Goal: Entertainment & Leisure: Consume media (video, audio)

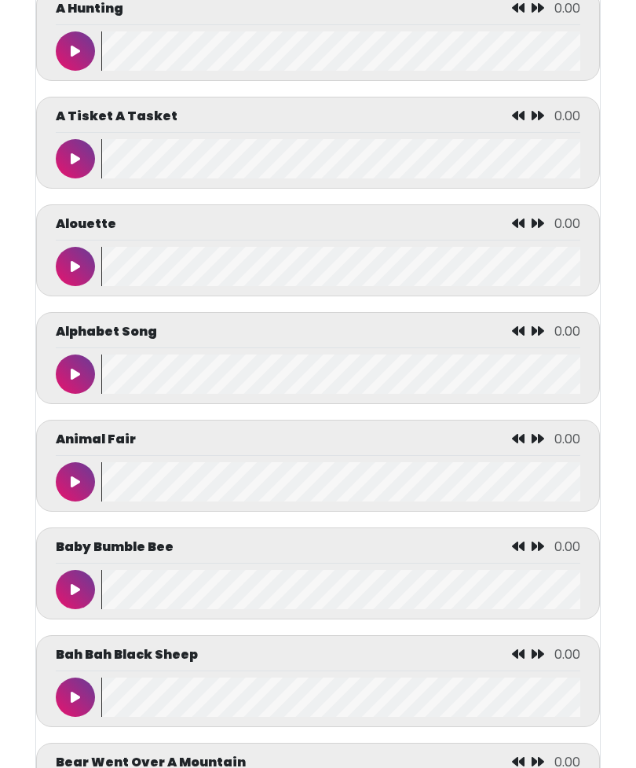
click at [75, 587] on button at bounding box center [75, 589] width 39 height 39
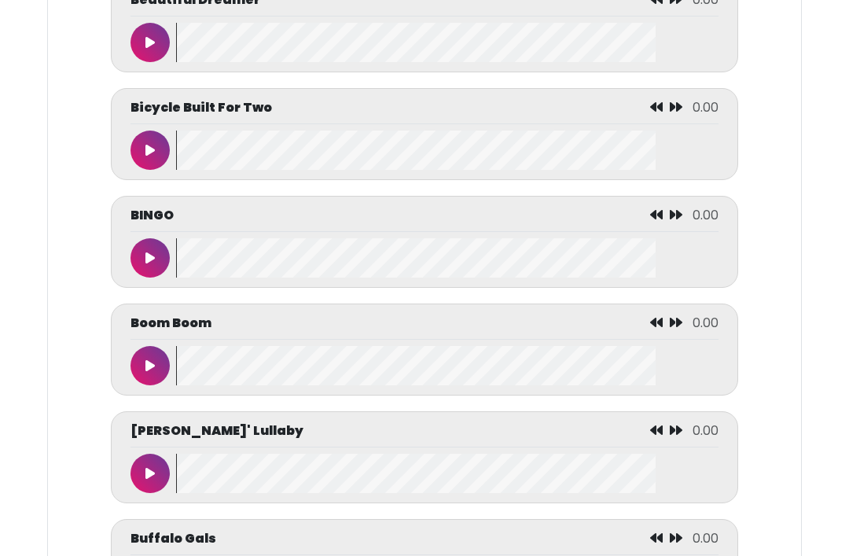
scroll to position [1535, 0]
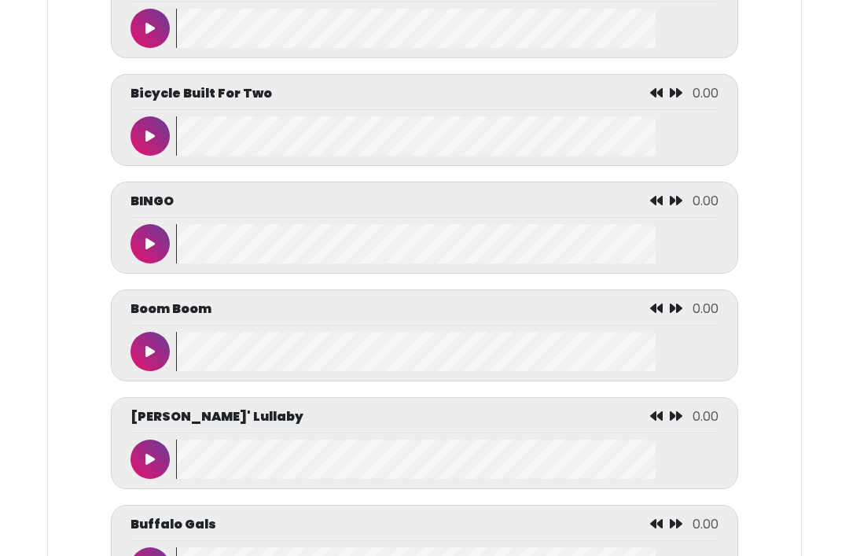
click at [165, 23] on button at bounding box center [149, 28] width 39 height 39
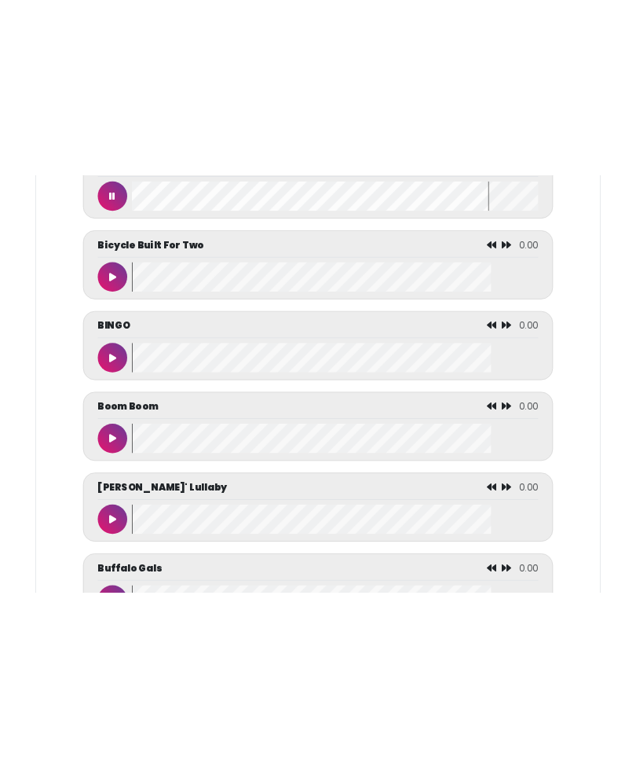
scroll to position [1369, 0]
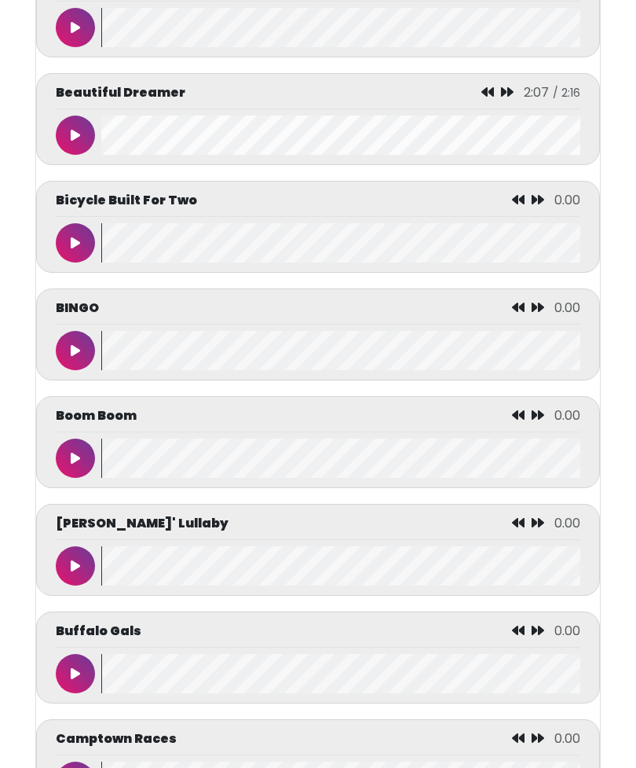
click at [72, 572] on icon at bounding box center [75, 565] width 9 height 13
click at [74, 693] on button at bounding box center [75, 673] width 39 height 39
click at [89, 673] on button at bounding box center [75, 673] width 39 height 39
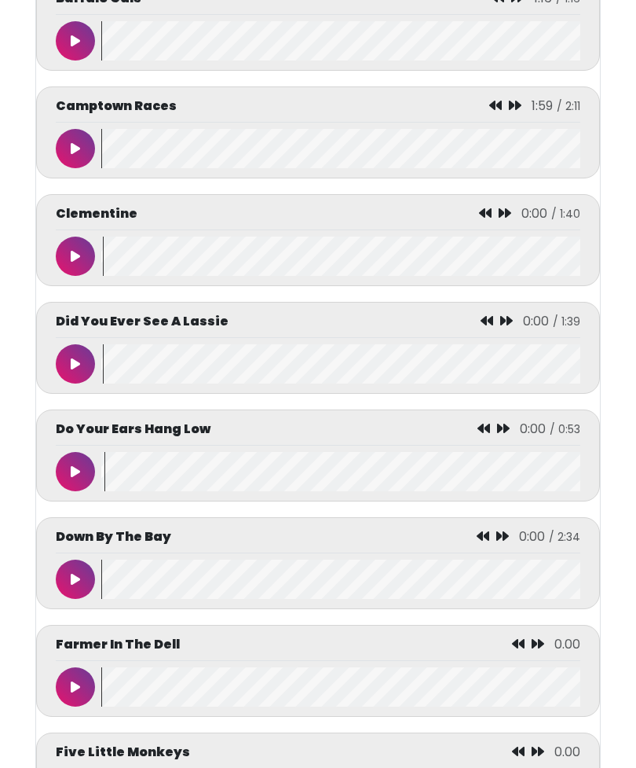
scroll to position [2001, 0]
click at [71, 585] on icon at bounding box center [75, 579] width 9 height 13
click at [79, 585] on icon at bounding box center [75, 579] width 9 height 13
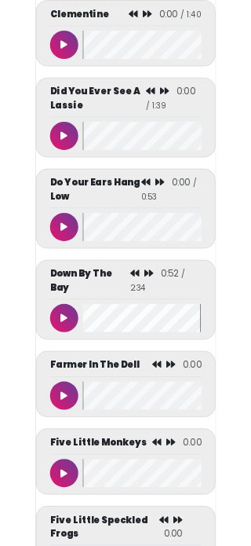
scroll to position [2385, 0]
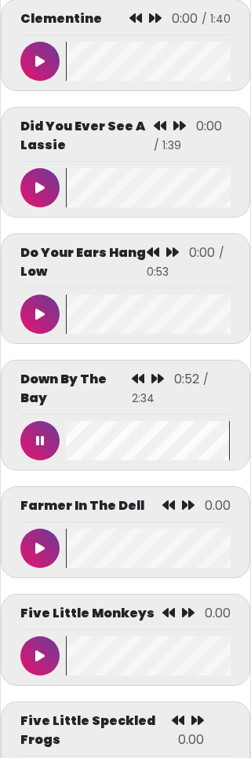
click at [35, 421] on button at bounding box center [39, 440] width 39 height 39
click at [41, 435] on icon at bounding box center [39, 441] width 9 height 13
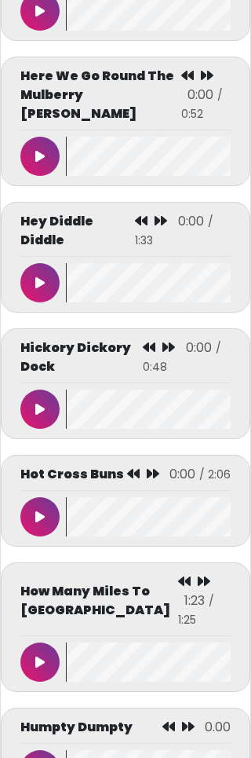
scroll to position [3703, 0]
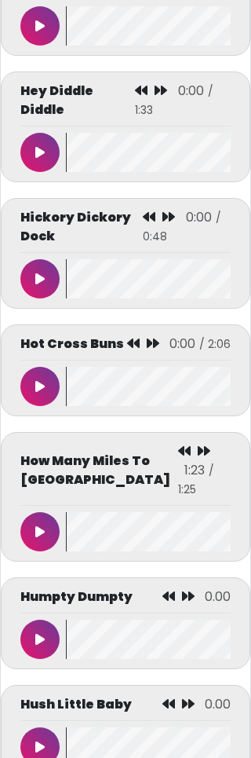
click at [39, 526] on icon at bounding box center [39, 532] width 9 height 13
click at [42, 620] on button at bounding box center [39, 639] width 39 height 39
